Goal: Task Accomplishment & Management: Complete application form

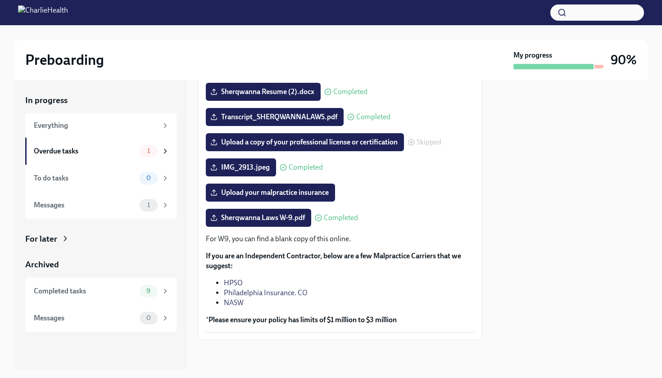
click at [237, 278] on li "HPSO" at bounding box center [349, 283] width 250 height 10
click at [241, 284] on link "HPSO" at bounding box center [233, 283] width 19 height 9
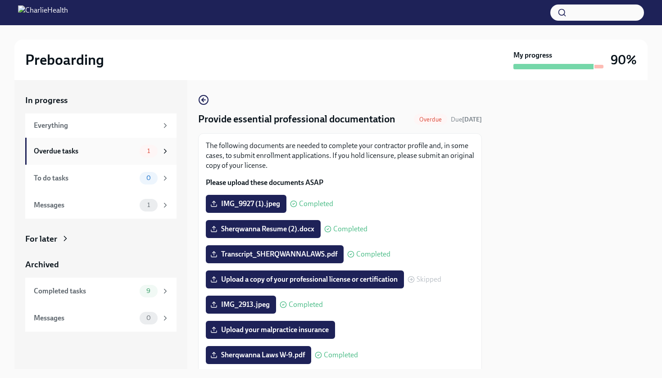
click at [137, 146] on div "Overdue tasks 1" at bounding box center [102, 151] width 136 height 13
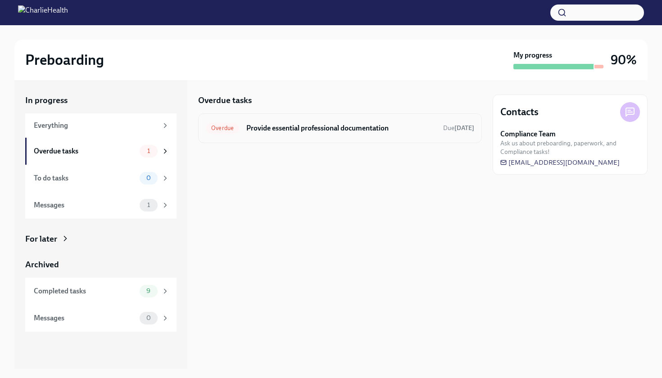
click at [294, 132] on h6 "Provide essential professional documentation" at bounding box center [341, 128] width 190 height 10
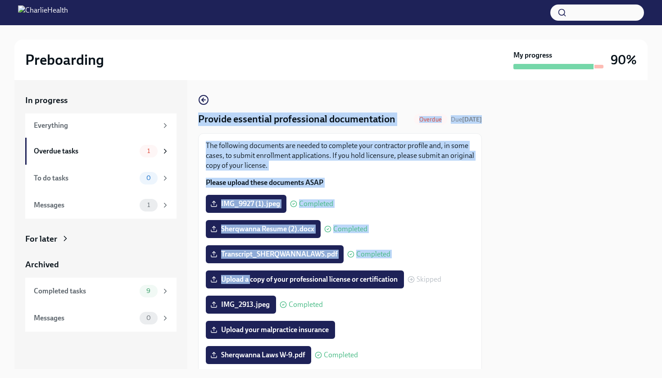
drag, startPoint x: 250, startPoint y: 283, endPoint x: 387, endPoint y: 103, distance: 226.5
click at [388, 103] on div "Provide essential professional documentation Overdue Due [DATE] The following d…" at bounding box center [340, 286] width 284 height 383
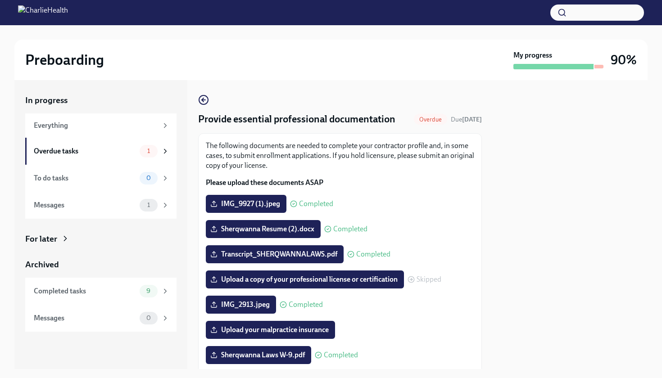
click at [472, 179] on p "Please upload these documents ASAP" at bounding box center [340, 183] width 268 height 10
click at [266, 333] on span "Upload your malpractice insurance" at bounding box center [270, 329] width 117 height 9
click at [0, 0] on input "Upload your malpractice insurance" at bounding box center [0, 0] width 0 height 0
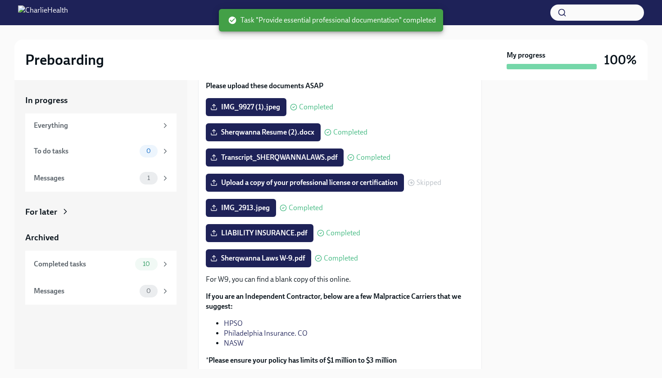
scroll to position [98, 0]
